Goal: Task Accomplishment & Management: Use online tool/utility

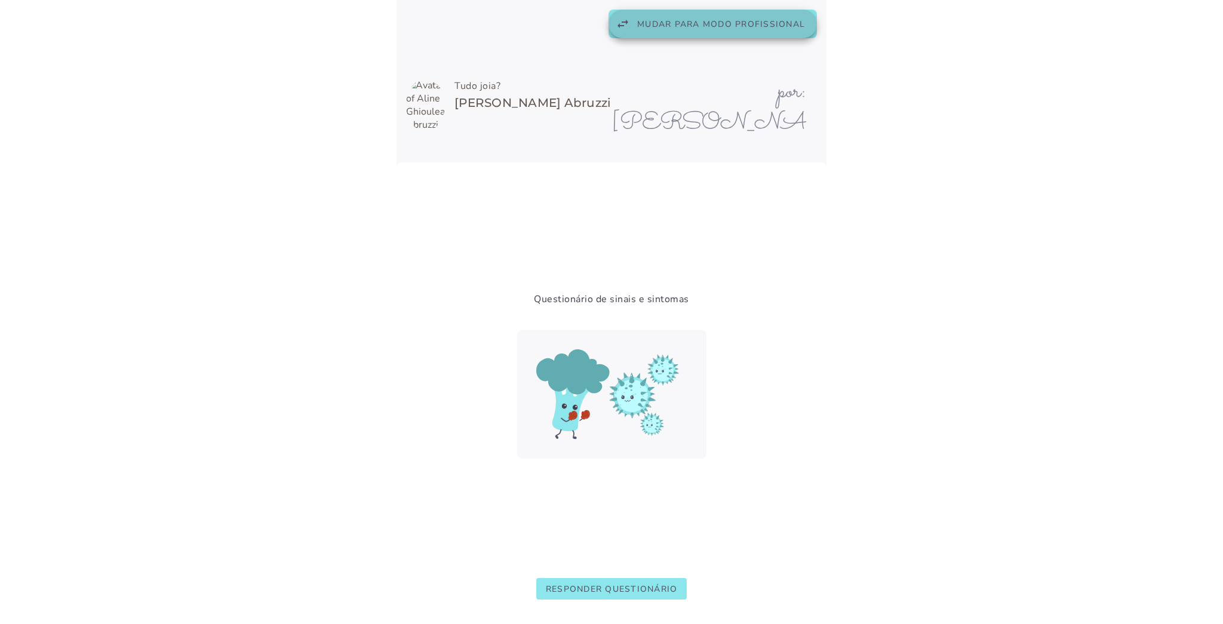
click at [703, 25] on span "Mudar para modo profissional" at bounding box center [721, 24] width 168 height 11
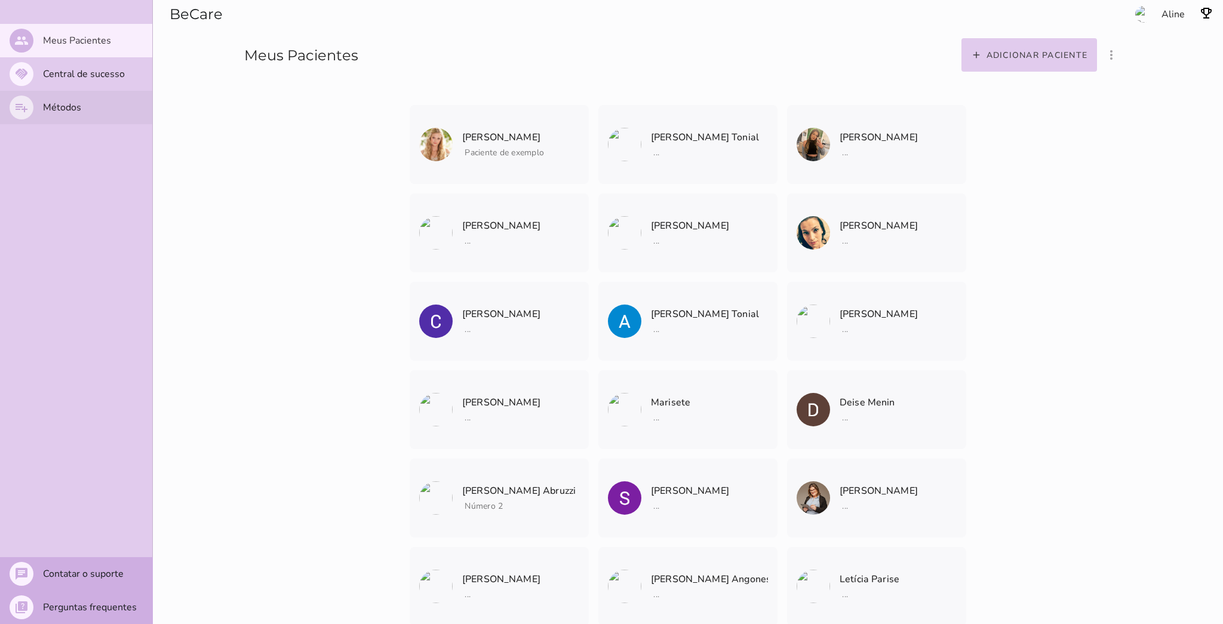
click at [40, 99] on mwc-list-item "playlist_add Métodos" at bounding box center [76, 107] width 152 height 33
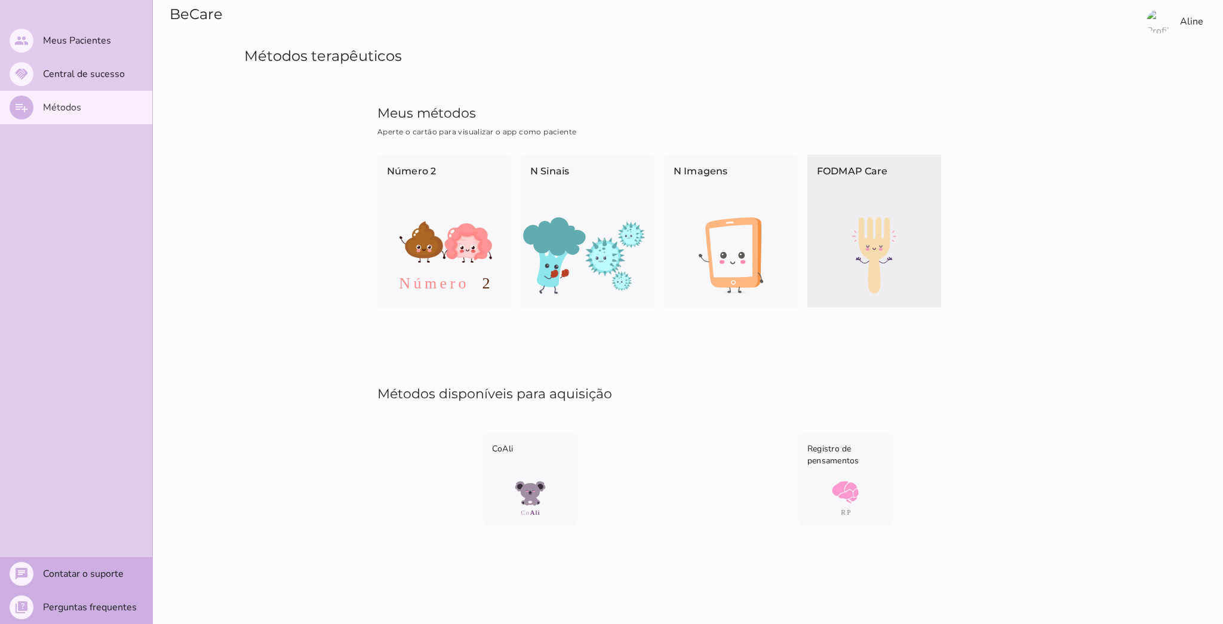
click at [891, 193] on p "FODMAP Care" at bounding box center [874, 183] width 115 height 39
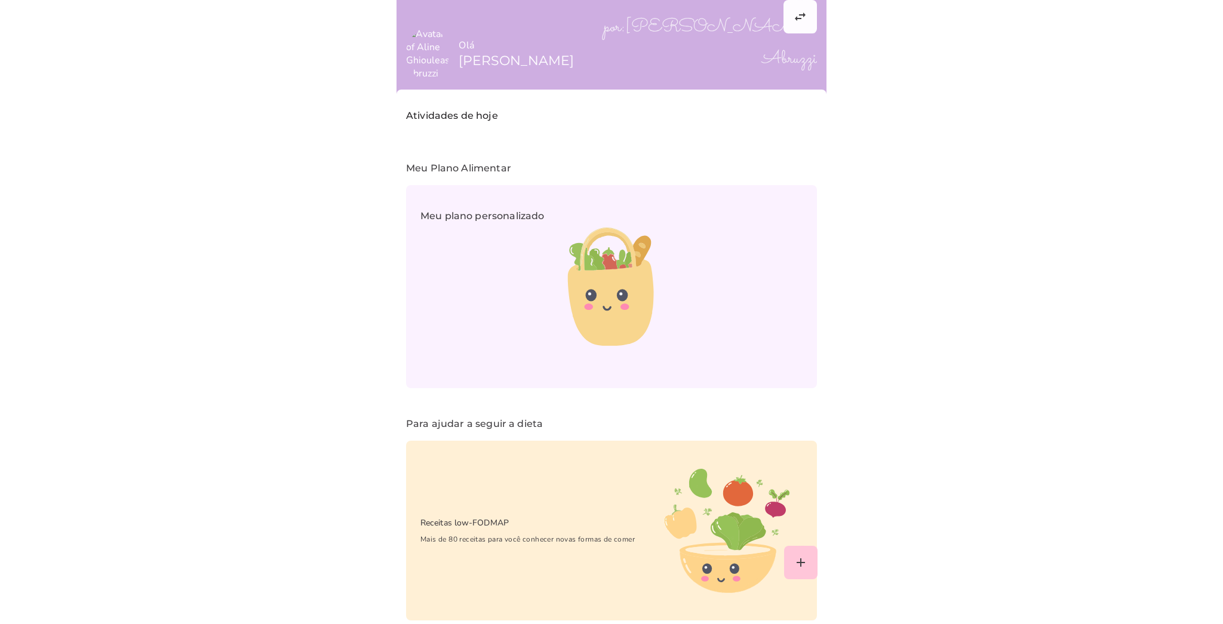
scroll to position [32, 0]
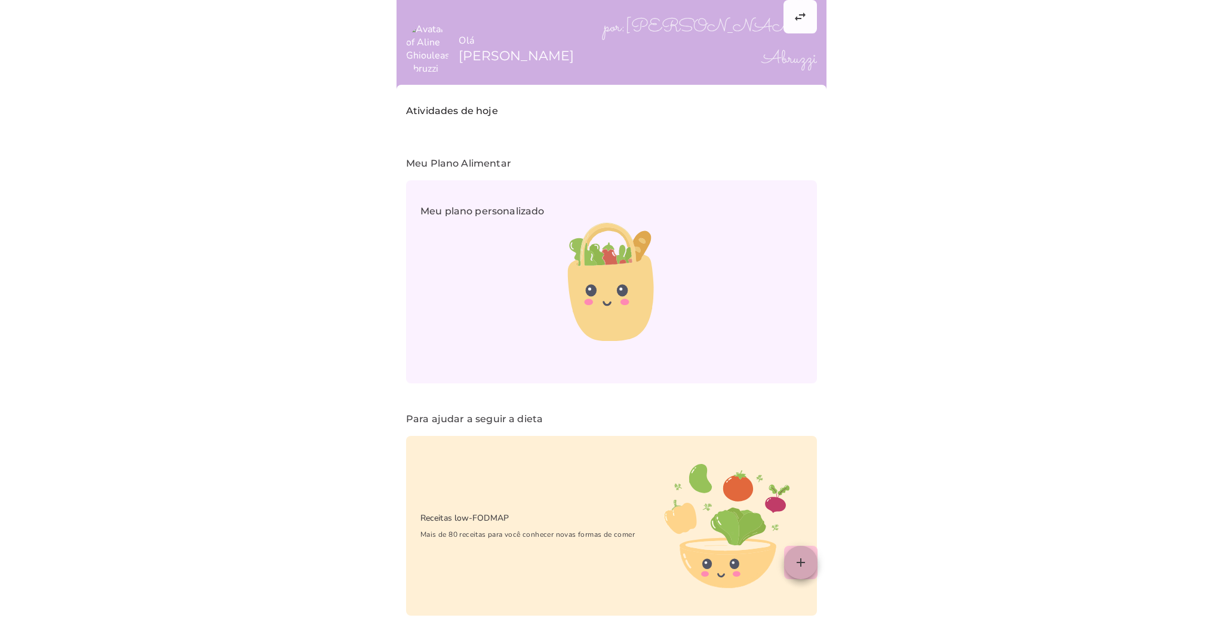
click at [0, 0] on slot "add" at bounding box center [0, 0] width 0 height 0
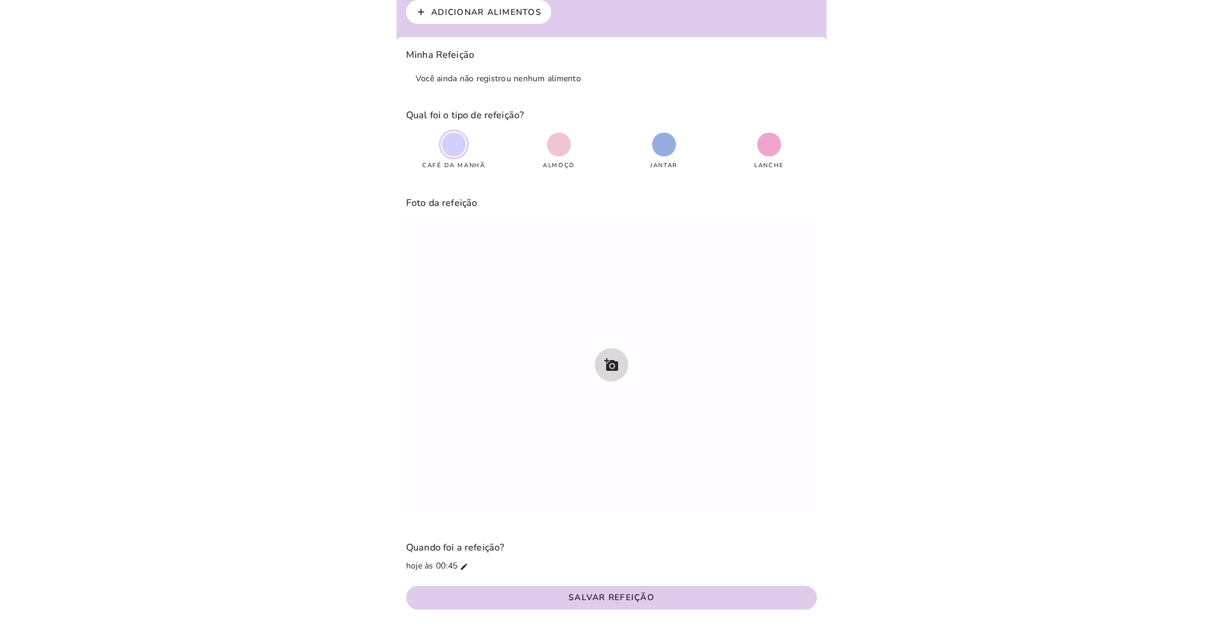
scroll to position [63, 0]
